Goal: Information Seeking & Learning: Learn about a topic

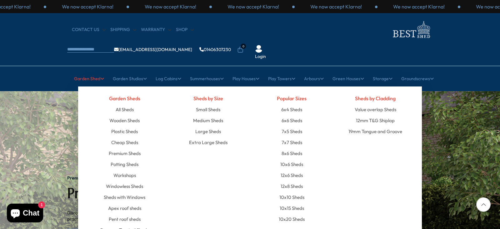
drag, startPoint x: 70, startPoint y: 62, endPoint x: 96, endPoint y: 63, distance: 26.6
click at [96, 71] on ul "Garden Shed [GEOGRAPHIC_DATA] All Sheds Wooden Sheds Plastic Sheds Cheap Sheds" at bounding box center [250, 79] width 368 height 16
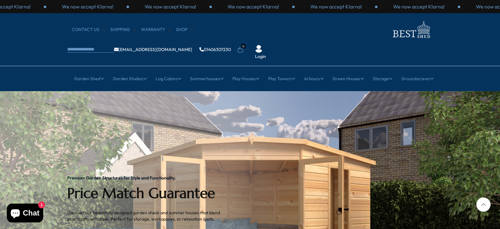
copy link "Garden Shed"
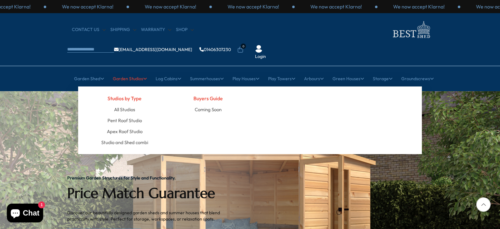
click at [139, 71] on link "Garden Studios" at bounding box center [130, 79] width 34 height 16
click at [130, 115] on link "Pent Roof Studio" at bounding box center [125, 120] width 34 height 11
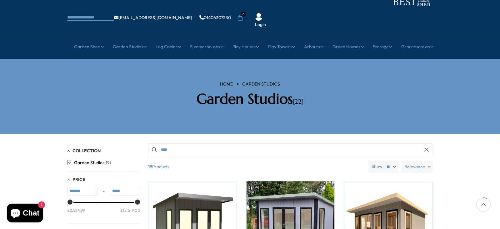
scroll to position [31, 0]
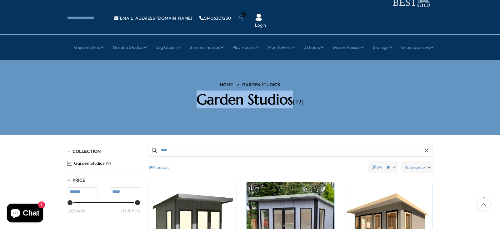
drag, startPoint x: 196, startPoint y: 80, endPoint x: 290, endPoint y: 84, distance: 93.6
click at [290, 91] on h2 "Garden Studios [22]" at bounding box center [250, 99] width 178 height 17
copy h2 "Garden Studios"
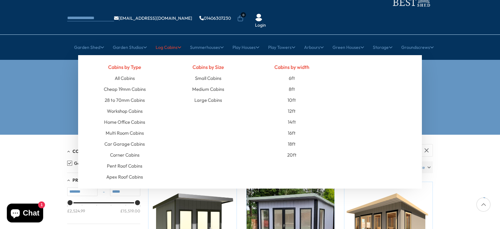
drag, startPoint x: 153, startPoint y: 28, endPoint x: 175, endPoint y: 31, distance: 22.7
click at [175, 39] on ul "Garden Shed [GEOGRAPHIC_DATA] All Sheds Wooden Sheds Plastic Sheds Cheap Sheds" at bounding box center [250, 47] width 368 height 16
copy link "Log Cabins"
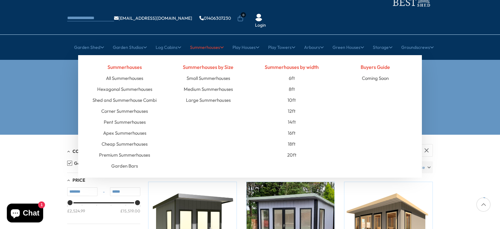
drag, startPoint x: 187, startPoint y: 27, endPoint x: 218, endPoint y: 29, distance: 31.0
click at [218, 39] on ul "Garden Shed [GEOGRAPHIC_DATA] All Sheds Wooden Sheds Plastic Sheds Cheap Sheds" at bounding box center [250, 47] width 368 height 16
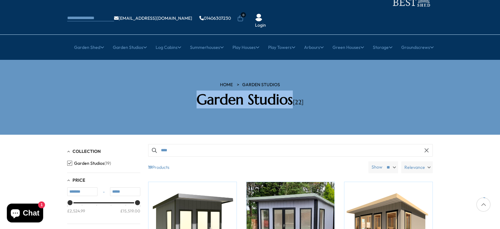
copy link "Summerhouses"
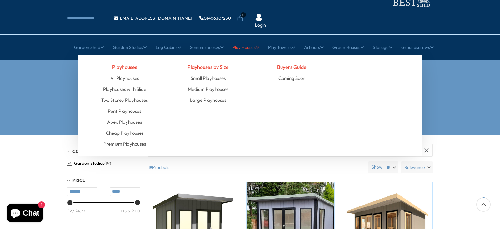
drag, startPoint x: 231, startPoint y: 27, endPoint x: 254, endPoint y: 29, distance: 23.2
click at [254, 39] on ul "Garden Shed [GEOGRAPHIC_DATA] All Sheds Wooden Sheds Plastic Sheds Cheap Sheds" at bounding box center [250, 47] width 368 height 16
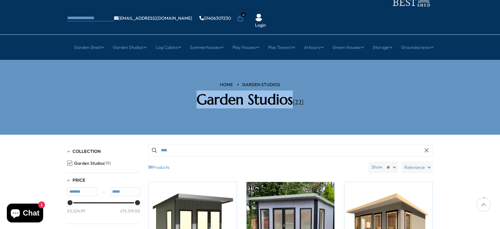
copy link "Play Houses"
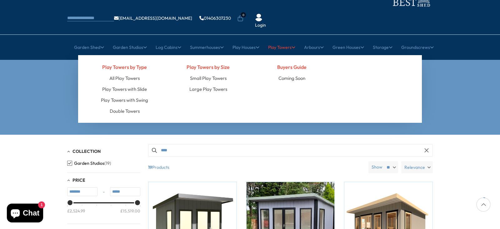
drag, startPoint x: 267, startPoint y: 29, endPoint x: 292, endPoint y: 31, distance: 24.5
click at [292, 39] on ul "Garden Shed [GEOGRAPHIC_DATA] All Sheds Wooden Sheds Plastic Sheds Cheap Sheds" at bounding box center [250, 47] width 368 height 16
copy link "Play Towers"
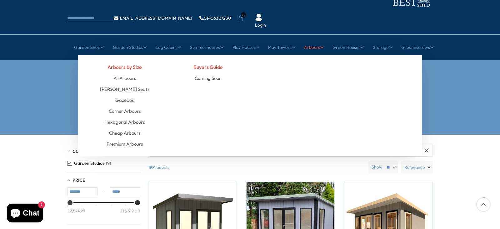
drag, startPoint x: 303, startPoint y: 29, endPoint x: 322, endPoint y: 32, distance: 19.3
click at [322, 39] on ul "Garden Shed [GEOGRAPHIC_DATA] All Sheds Wooden Sheds Plastic Sheds Cheap Sheds" at bounding box center [250, 47] width 368 height 16
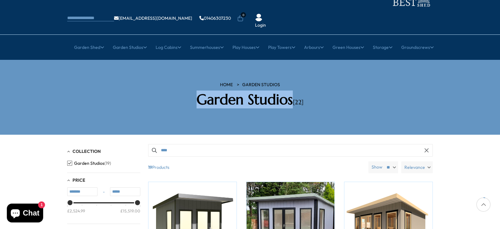
copy link "Arbours"
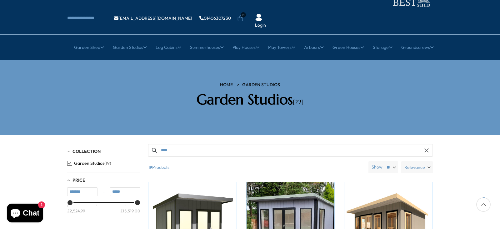
click at [479, 39] on nav "× Garden Shed Garden Sheds All Sheds Wooden Sheds Cheap Sheds" at bounding box center [250, 47] width 500 height 16
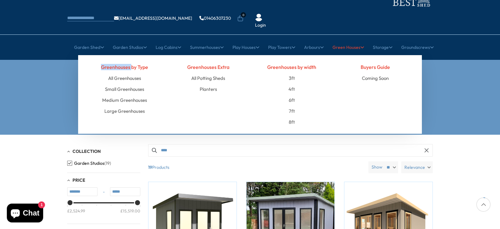
drag, startPoint x: 101, startPoint y: 46, endPoint x: 131, endPoint y: 47, distance: 30.3
click at [131, 61] on h4 "Greenhouses by Type" at bounding box center [125, 66] width 74 height 11
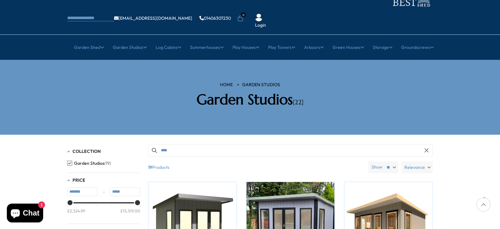
copy h4 "Greenhouses"
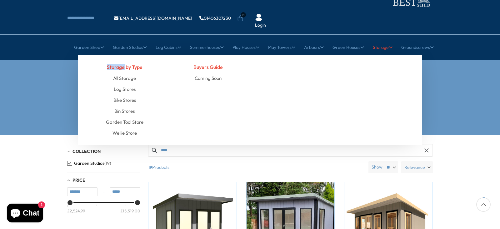
drag, startPoint x: 107, startPoint y: 49, endPoint x: 124, endPoint y: 49, distance: 17.2
click at [124, 61] on h4 "Storage by Type" at bounding box center [125, 66] width 74 height 11
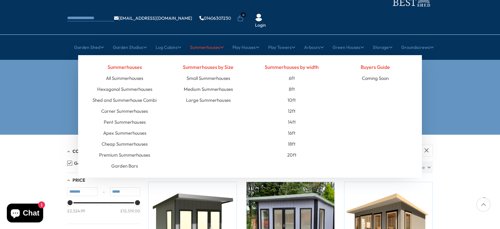
copy h4 "Storage"
